Goal: Task Accomplishment & Management: Use online tool/utility

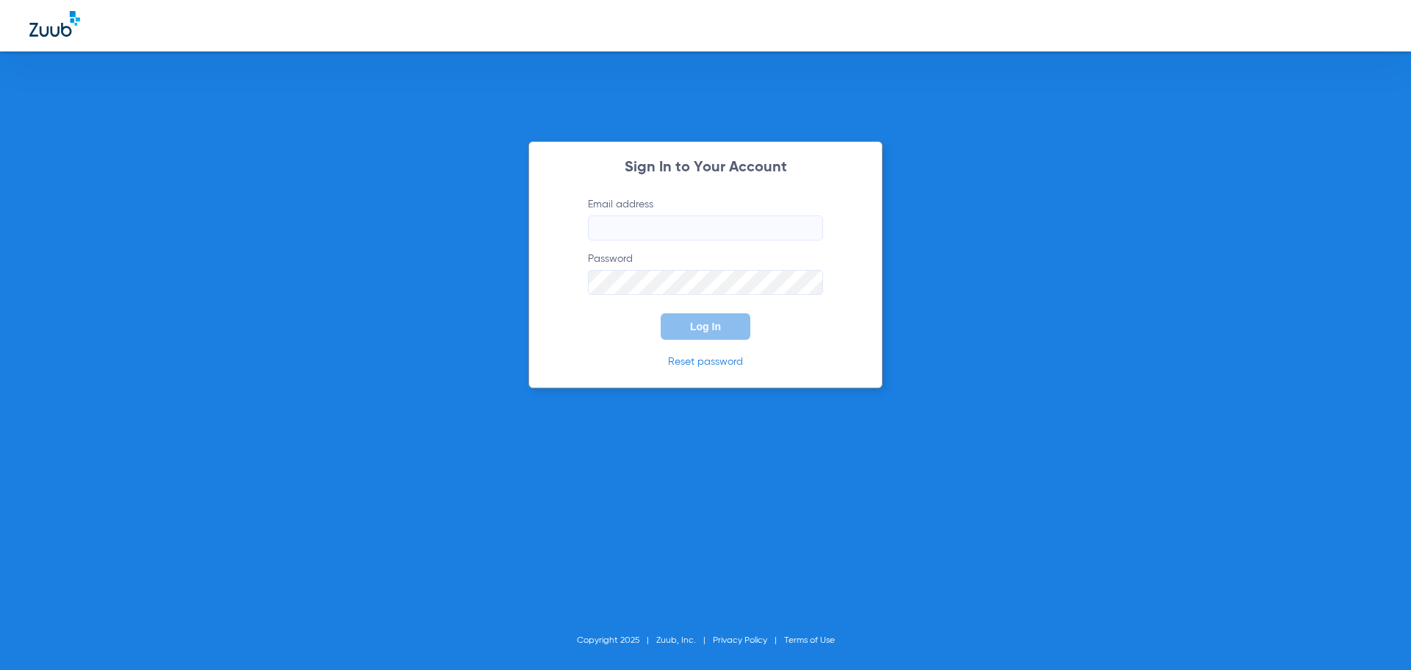
type input "[PERSON_NAME][EMAIL_ADDRESS][DOMAIN_NAME]"
click at [715, 327] on span "Log In" at bounding box center [705, 327] width 31 height 12
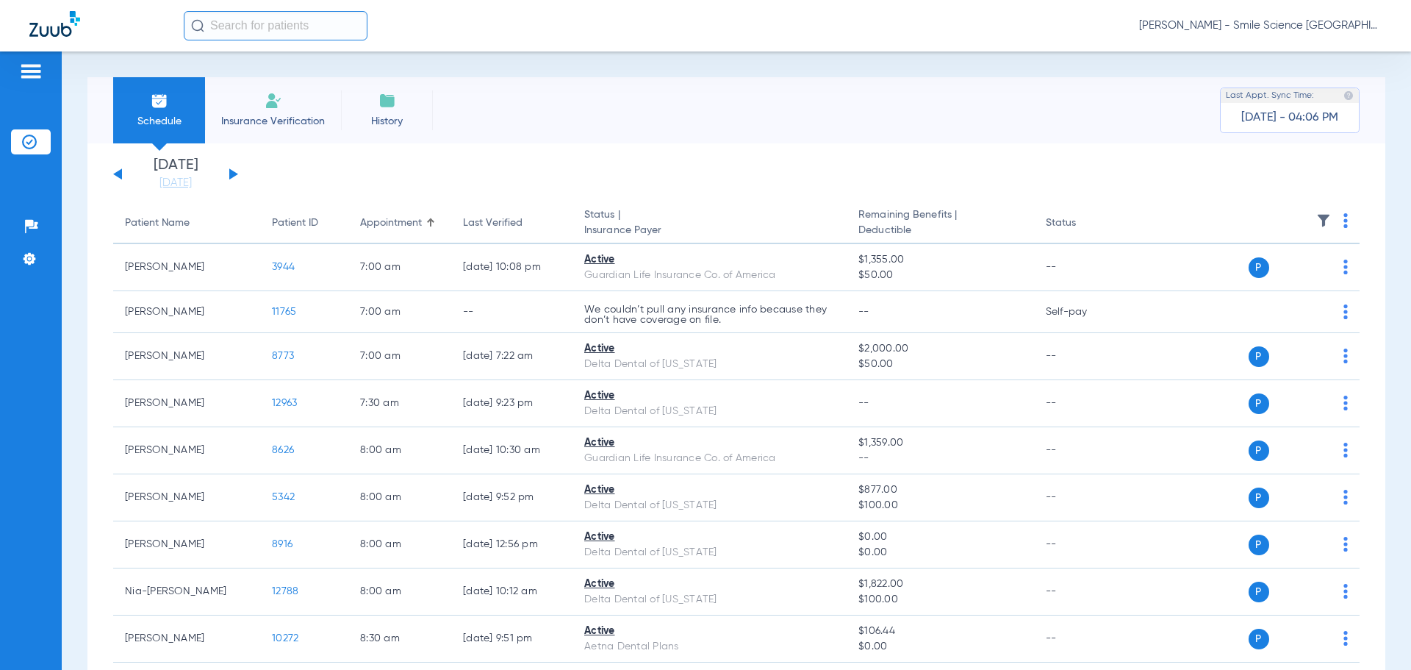
click at [266, 28] on input "text" at bounding box center [276, 25] width 184 height 29
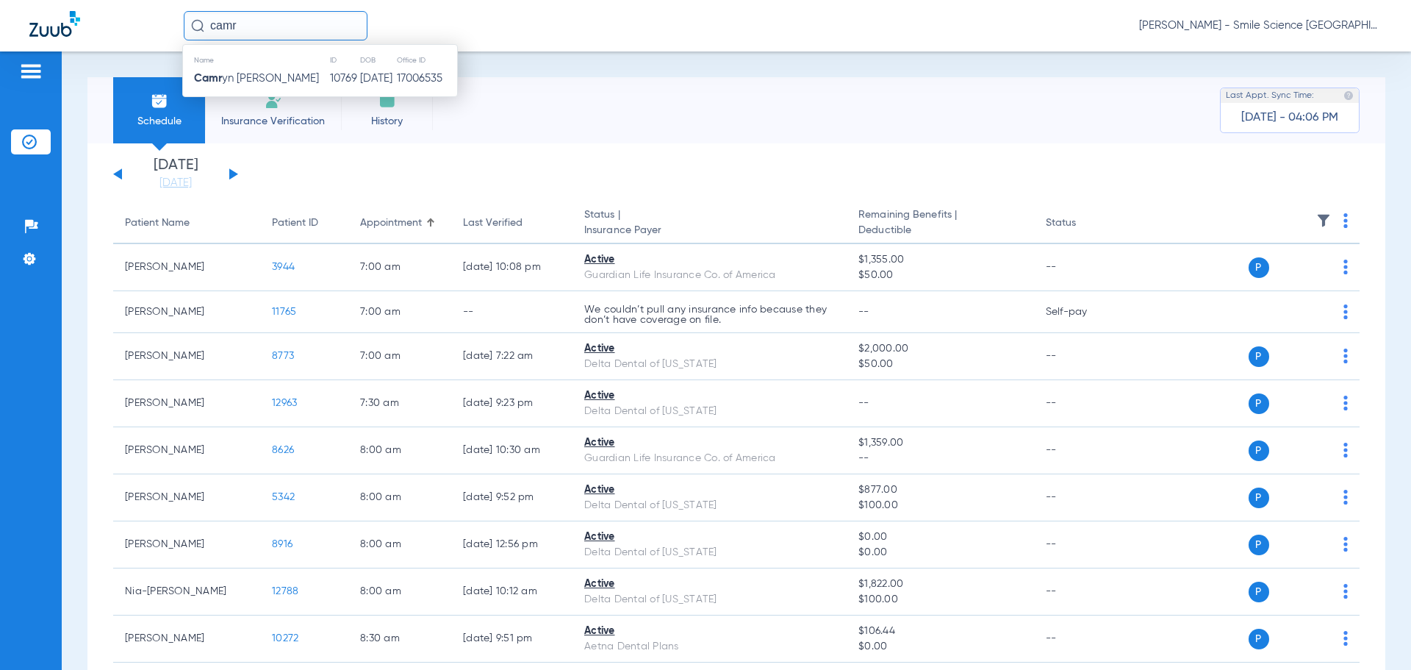
type input "camr"
click at [335, 88] on div "Name ID DOB Office ID Camr yn [PERSON_NAME] 10769 [DATE] 17006535" at bounding box center [320, 70] width 276 height 53
click at [254, 71] on td "Camr yn [PERSON_NAME]" at bounding box center [256, 78] width 146 height 21
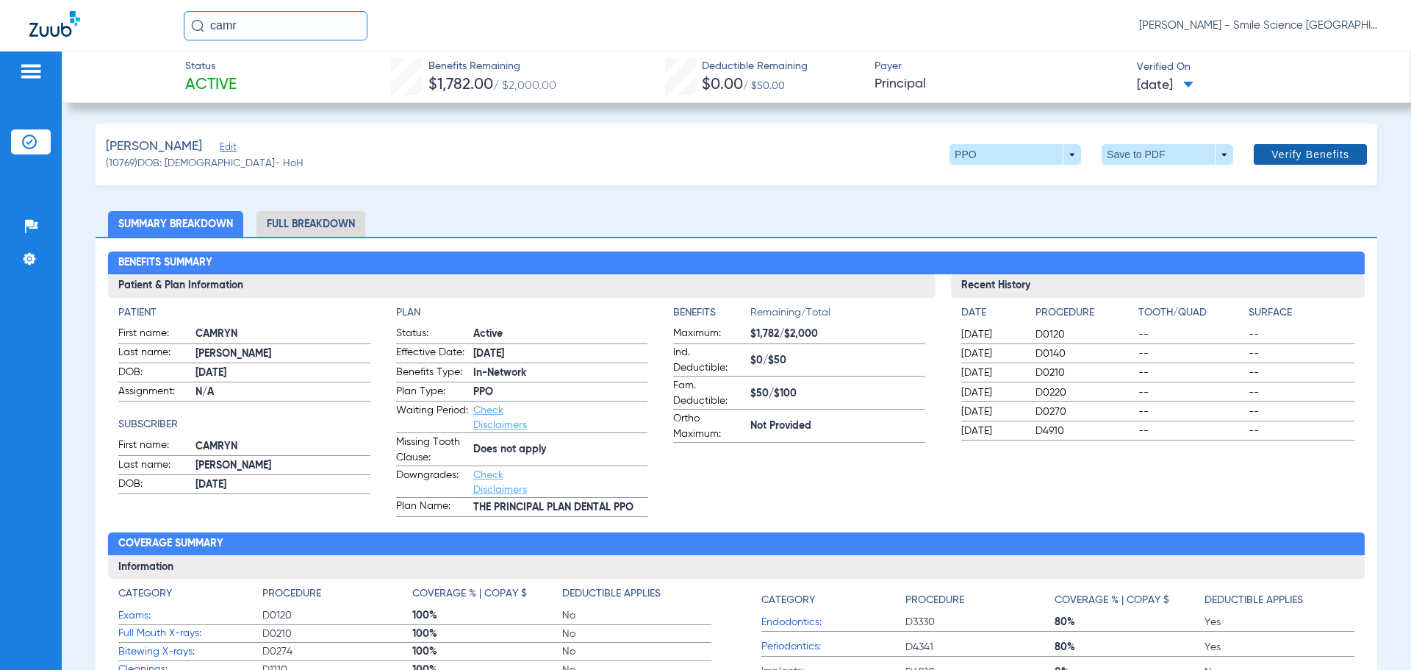
click at [1294, 165] on span at bounding box center [1310, 154] width 113 height 35
